Goal: Task Accomplishment & Management: Use online tool/utility

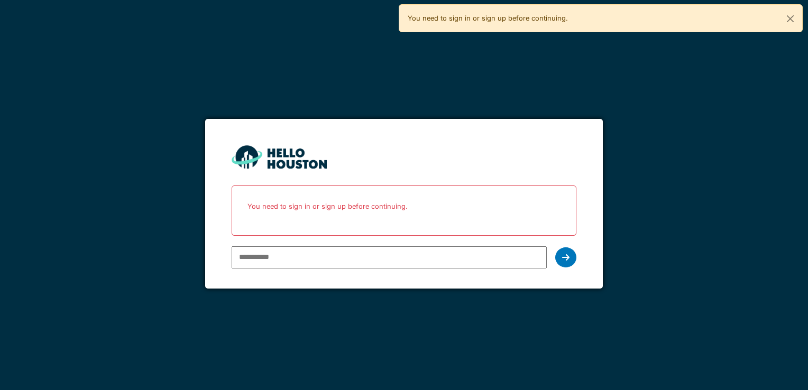
drag, startPoint x: 0, startPoint y: 0, endPoint x: 421, endPoint y: 248, distance: 488.6
click at [421, 248] on input "email" at bounding box center [389, 257] width 315 height 22
type input "**********"
click at [556, 246] on div "**********" at bounding box center [404, 257] width 344 height 31
click at [563, 256] on icon at bounding box center [565, 257] width 7 height 8
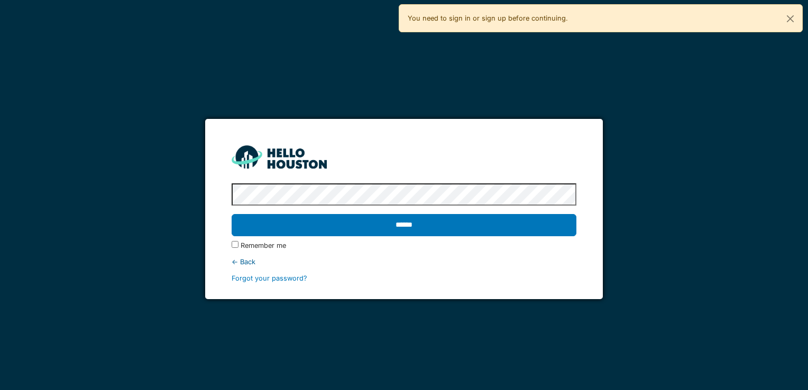
click at [232, 214] on input "******" at bounding box center [404, 225] width 344 height 22
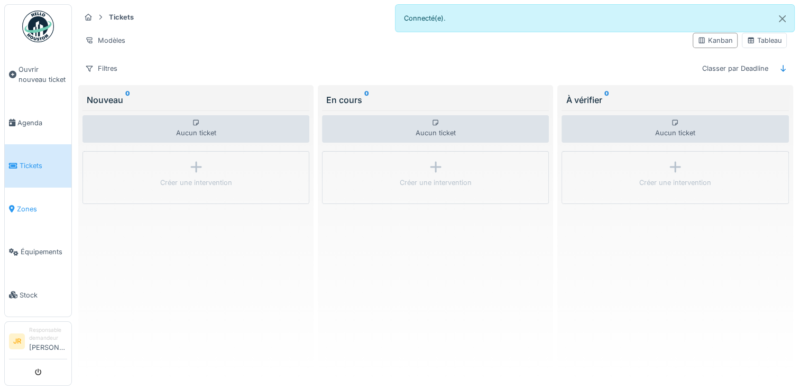
click at [41, 208] on span "Zones" at bounding box center [42, 209] width 50 height 10
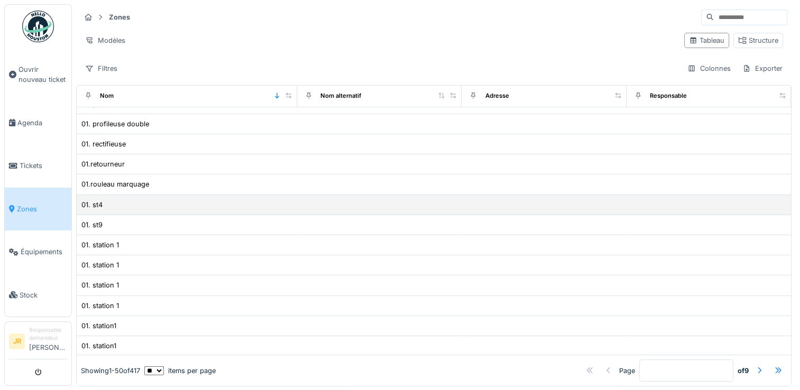
scroll to position [8, 0]
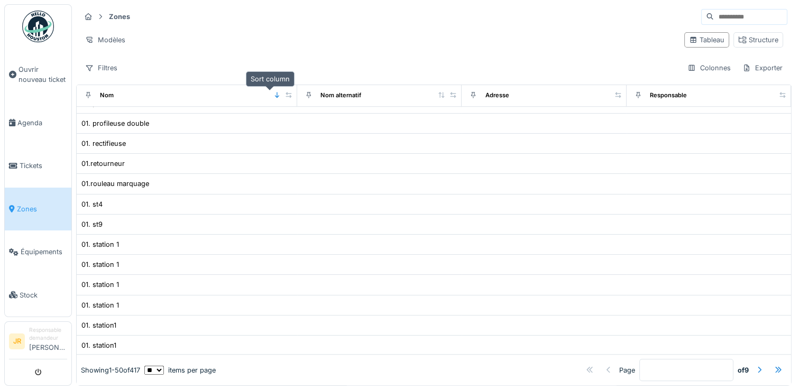
click at [273, 92] on icon at bounding box center [276, 95] width 7 height 6
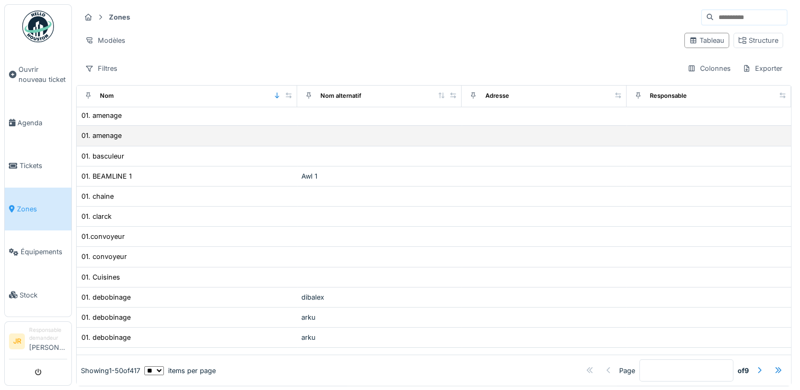
scroll to position [0, 0]
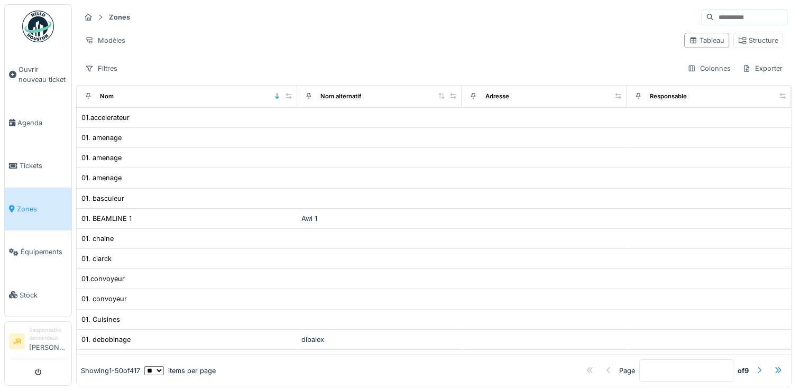
click at [755, 366] on div at bounding box center [759, 371] width 8 height 10
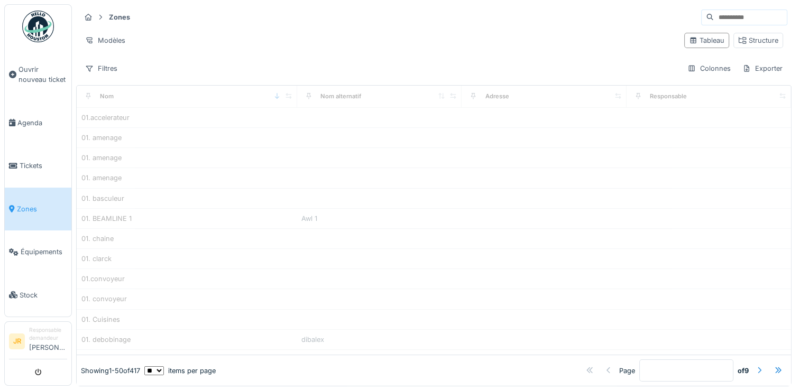
type input "*"
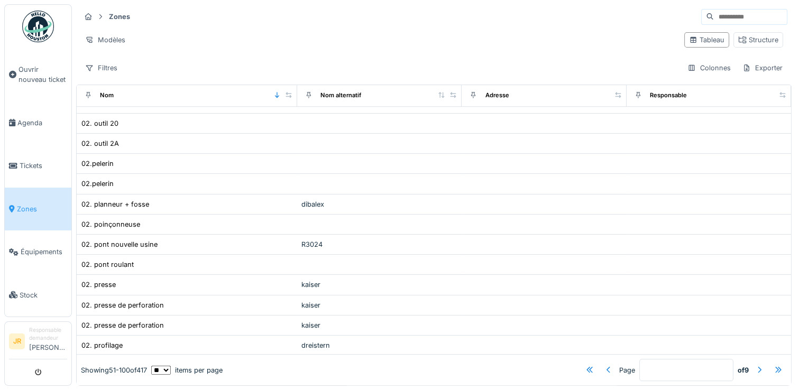
scroll to position [8, 0]
click at [36, 118] on span "Agenda" at bounding box center [42, 123] width 50 height 10
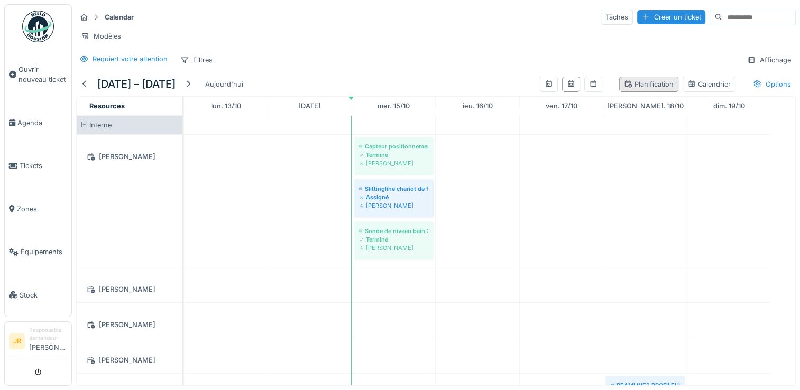
click at [624, 89] on div "Planification" at bounding box center [649, 84] width 50 height 10
click at [624, 87] on icon at bounding box center [628, 83] width 8 height 7
click at [744, 68] on div "Affichage" at bounding box center [768, 59] width 53 height 15
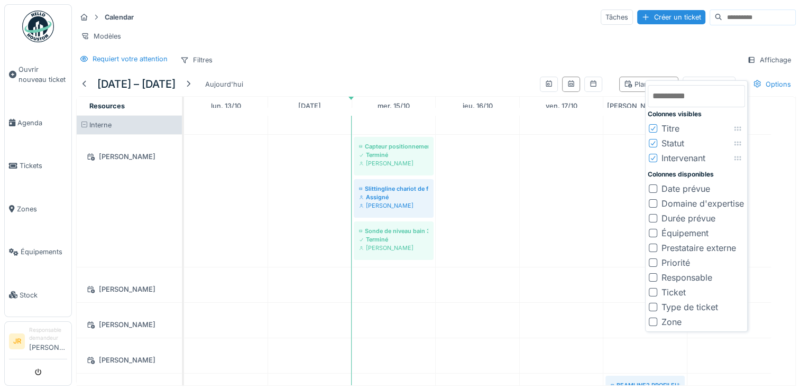
click at [653, 128] on icon at bounding box center [653, 128] width 4 height 4
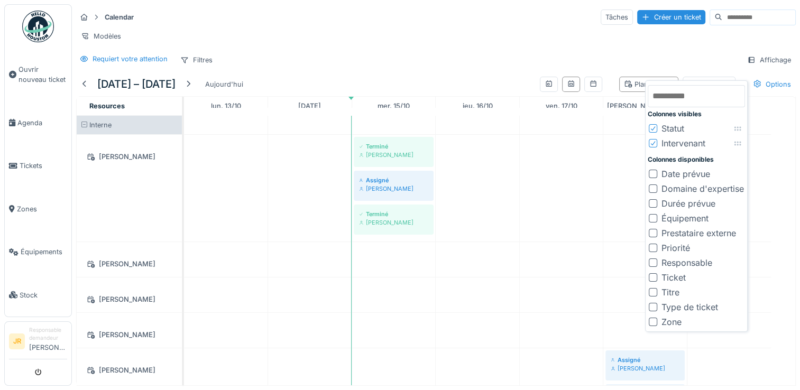
click at [652, 143] on icon at bounding box center [653, 143] width 6 height 5
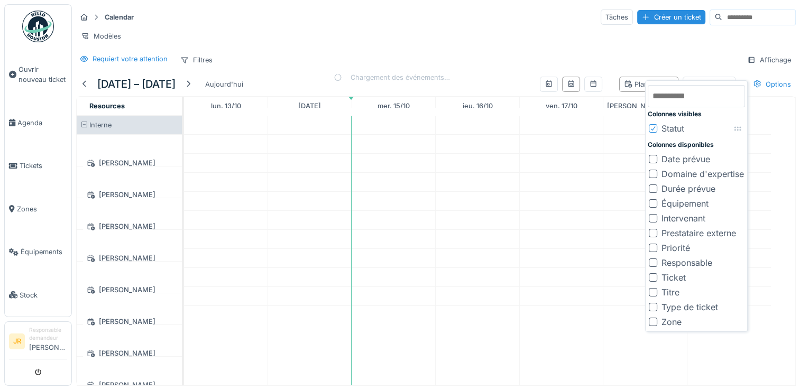
click at [651, 131] on div at bounding box center [653, 129] width 6 height 10
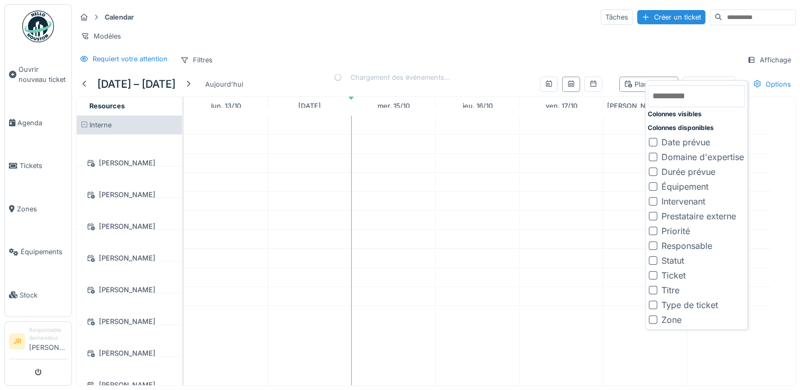
click at [652, 318] on div at bounding box center [653, 320] width 8 height 8
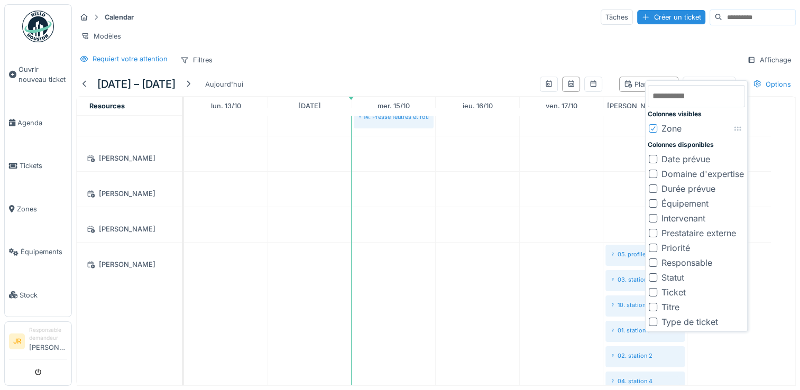
scroll to position [106, 0]
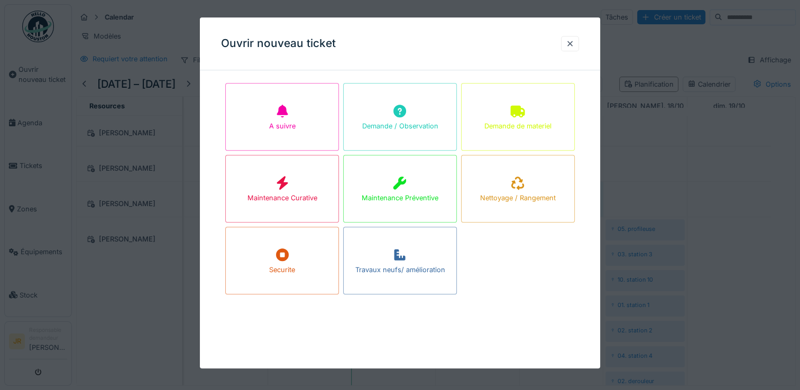
click at [717, 173] on div at bounding box center [400, 195] width 800 height 390
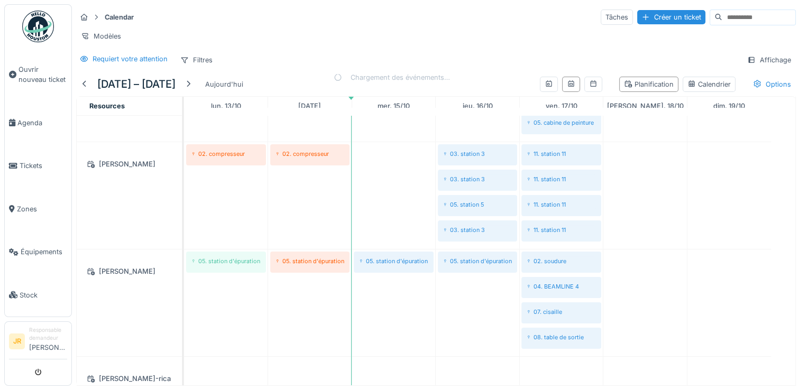
scroll to position [573, 0]
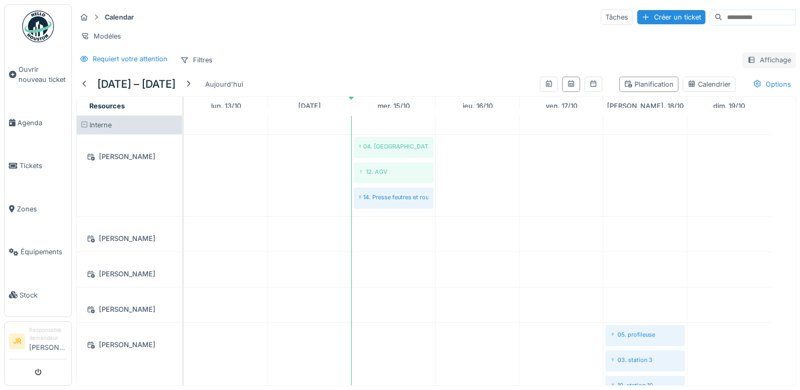
click at [753, 66] on div "Affichage" at bounding box center [768, 59] width 53 height 15
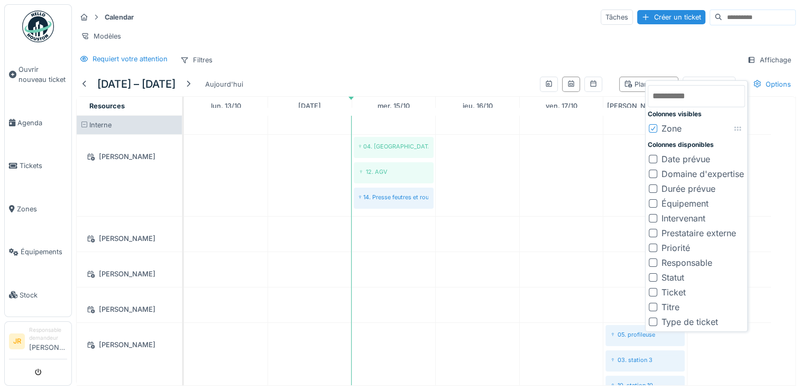
click at [654, 130] on icon at bounding box center [653, 128] width 6 height 5
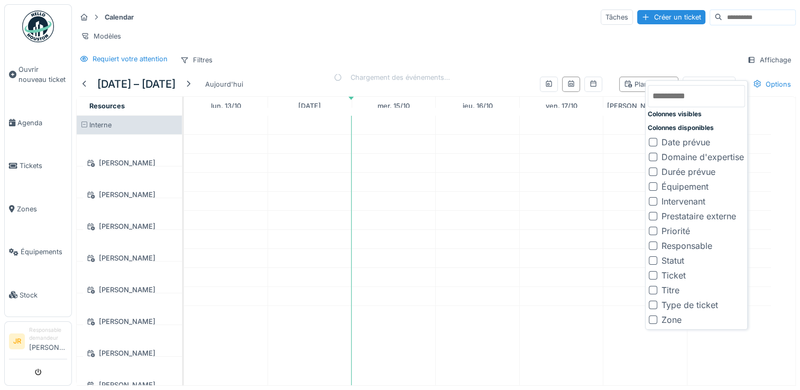
click at [651, 143] on div at bounding box center [653, 142] width 8 height 8
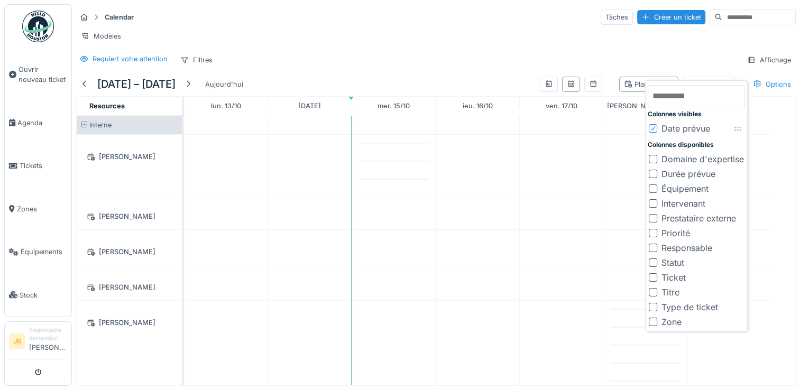
click at [656, 281] on div "Ticket" at bounding box center [667, 277] width 37 height 13
click at [653, 278] on div at bounding box center [653, 277] width 8 height 8
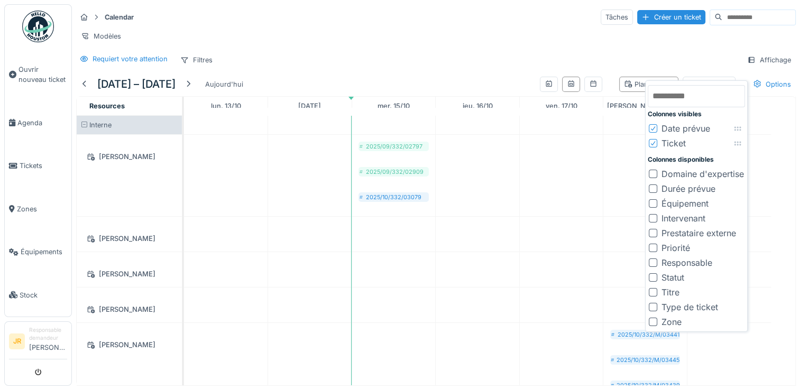
click at [651, 220] on div at bounding box center [653, 218] width 8 height 8
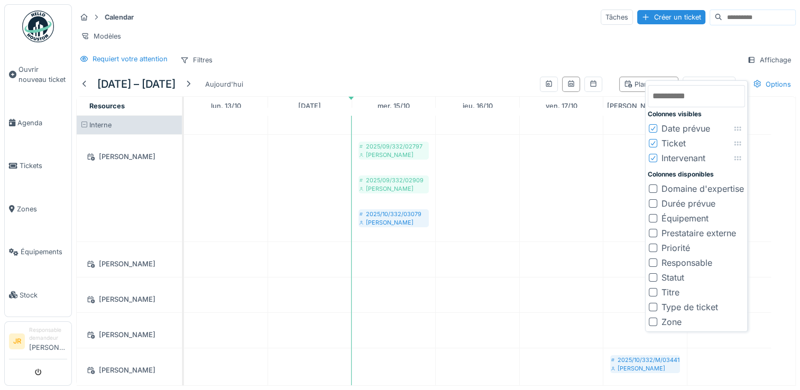
click at [652, 221] on div at bounding box center [653, 218] width 8 height 8
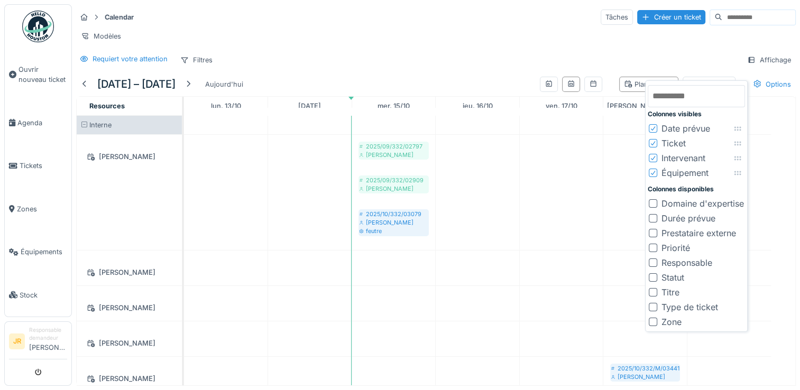
click at [654, 142] on icon at bounding box center [653, 143] width 6 height 5
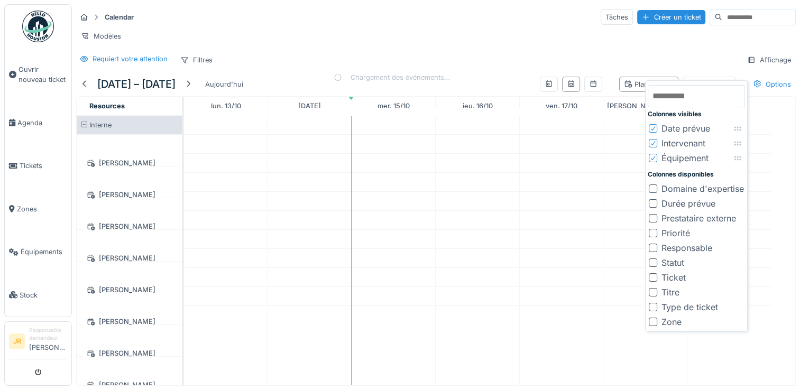
click at [653, 143] on icon at bounding box center [653, 143] width 6 height 5
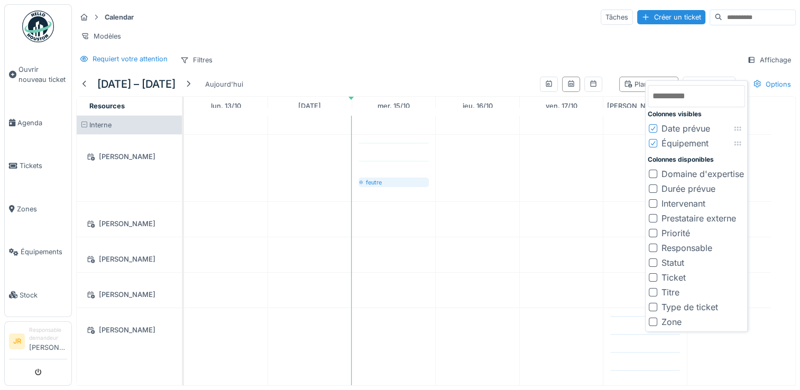
click at [653, 264] on div at bounding box center [653, 262] width 8 height 8
